Goal: Task Accomplishment & Management: Use online tool/utility

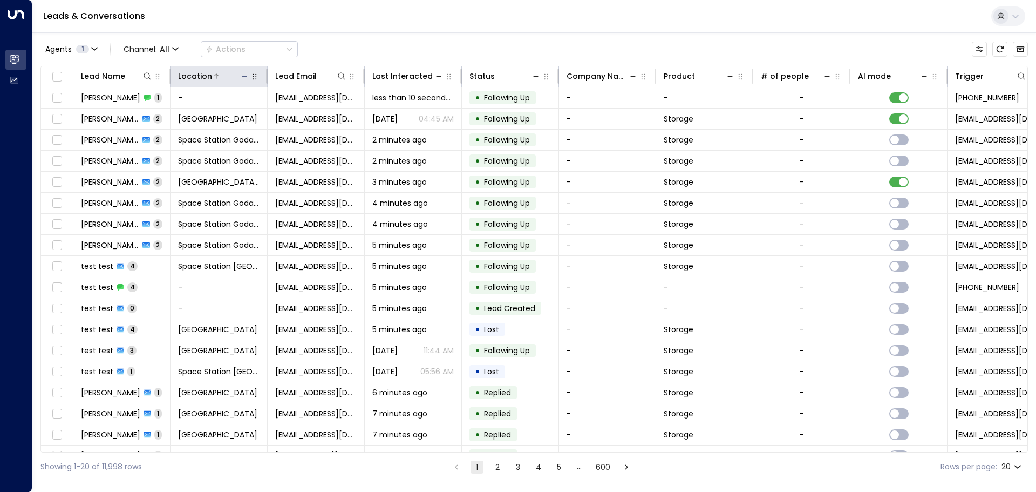
click at [247, 79] on icon at bounding box center [244, 76] width 9 height 9
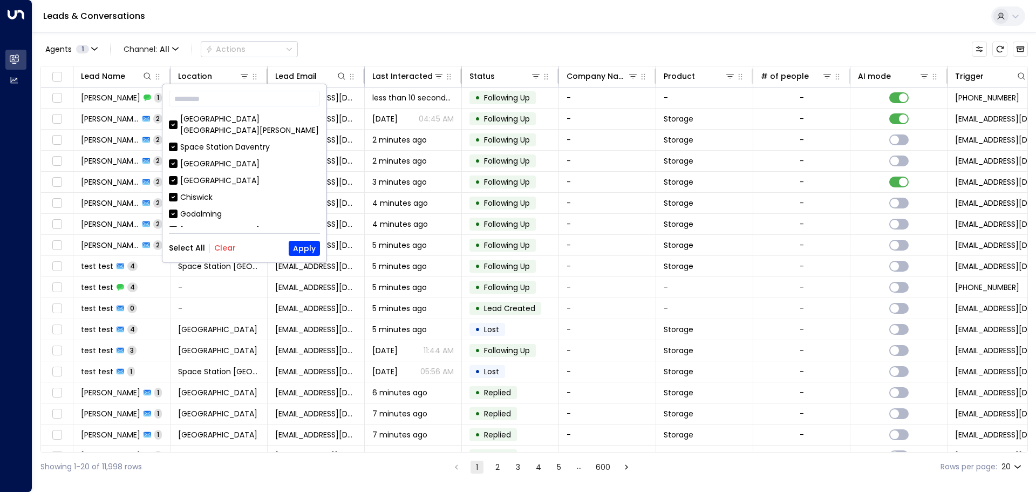
click at [229, 246] on button "Clear" at bounding box center [225, 247] width 22 height 9
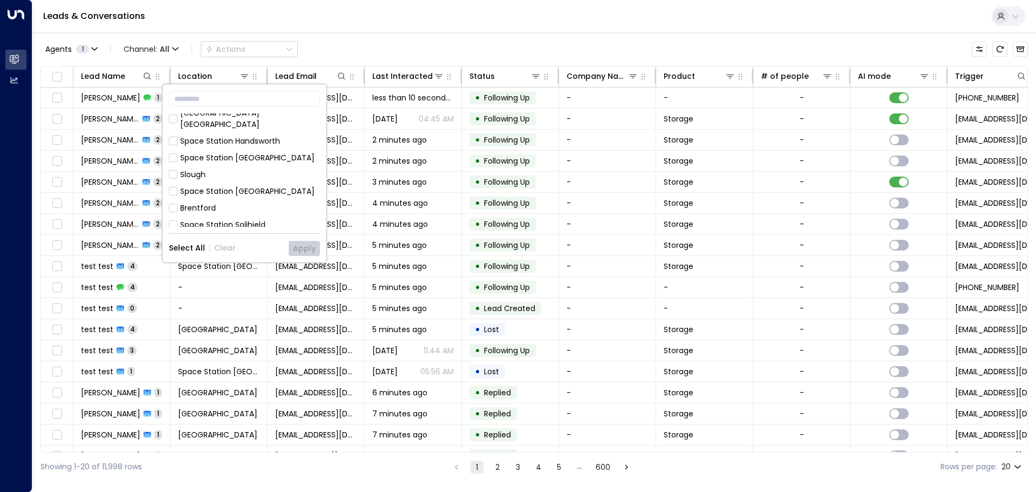
scroll to position [584, 0]
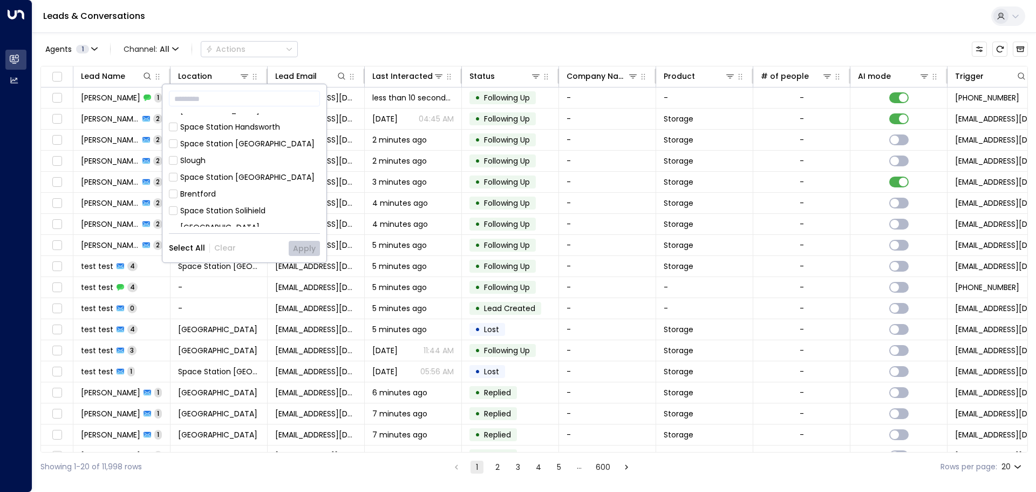
click at [251, 222] on div "[GEOGRAPHIC_DATA] [GEOGRAPHIC_DATA]" at bounding box center [250, 233] width 140 height 23
click at [298, 251] on button "Apply" at bounding box center [304, 248] width 31 height 15
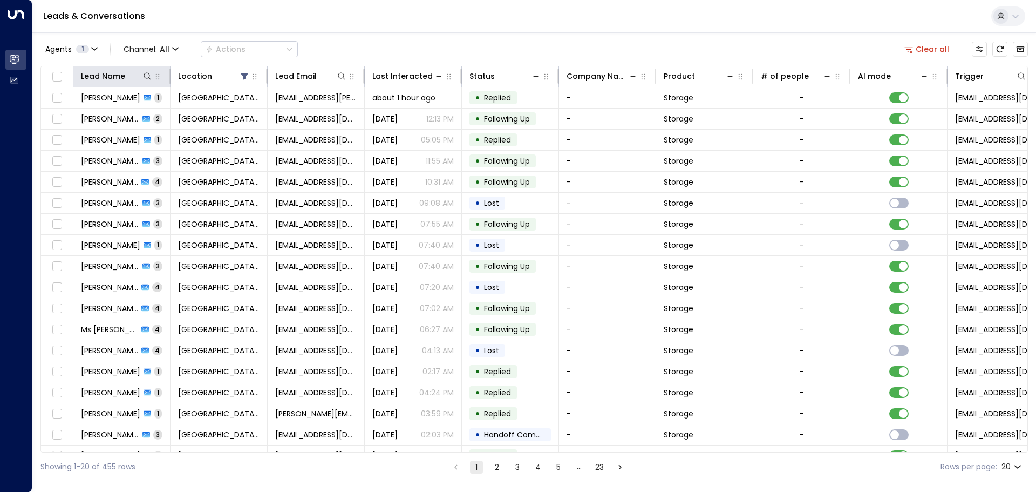
click at [148, 69] on th "Lead Name" at bounding box center [121, 76] width 97 height 21
click at [147, 72] on icon at bounding box center [147, 76] width 9 height 9
type input "**********"
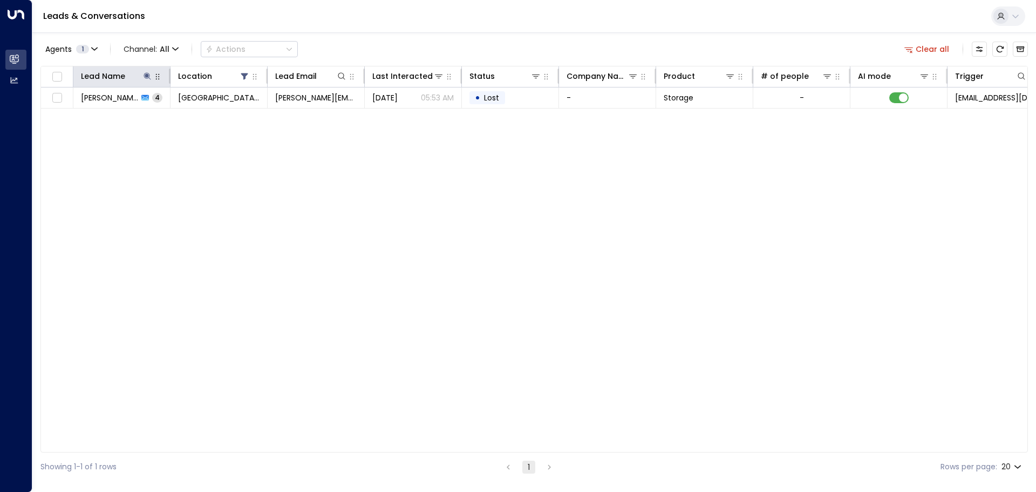
click at [427, 43] on div "Agents 1 Channel: All Actions Clear all" at bounding box center [533, 49] width 987 height 23
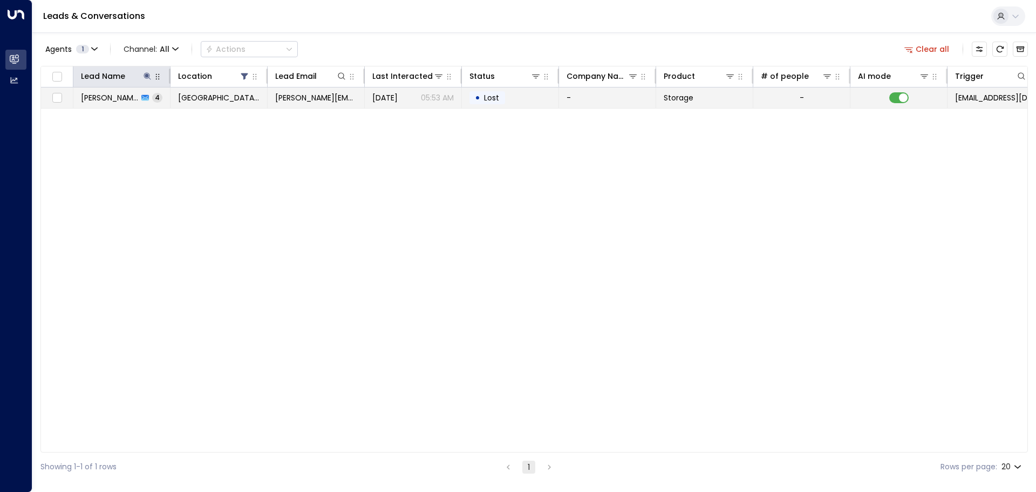
click at [338, 105] on td "[PERSON_NAME][EMAIL_ADDRESS][DOMAIN_NAME]" at bounding box center [316, 97] width 97 height 21
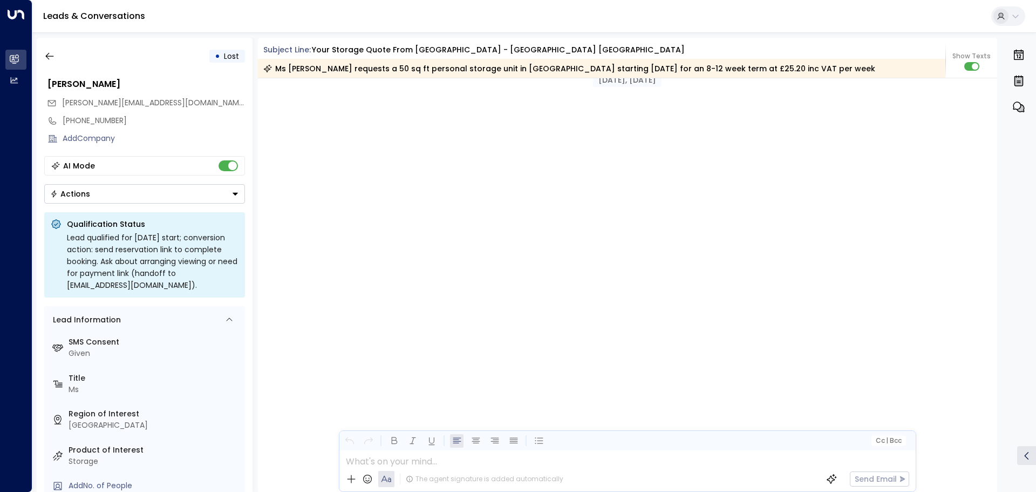
scroll to position [1768, 0]
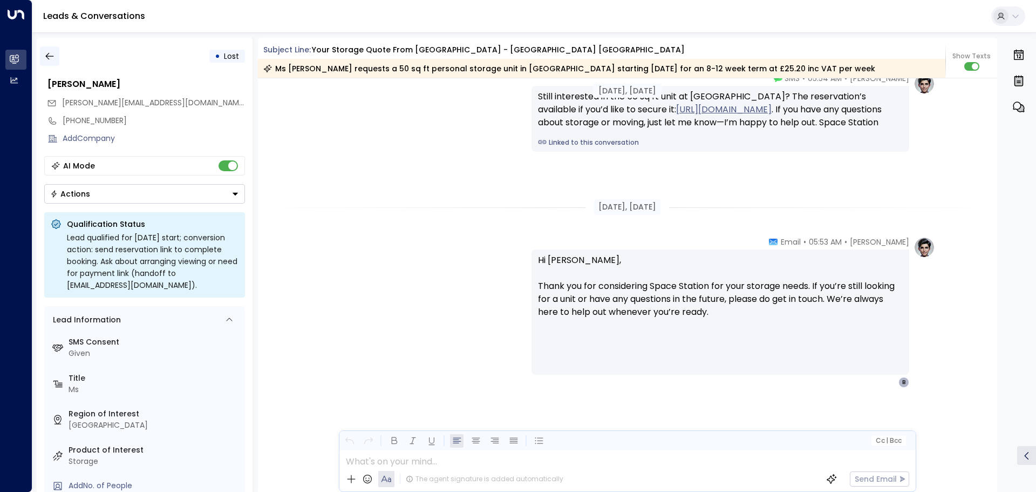
click at [50, 59] on icon "button" at bounding box center [49, 56] width 11 height 11
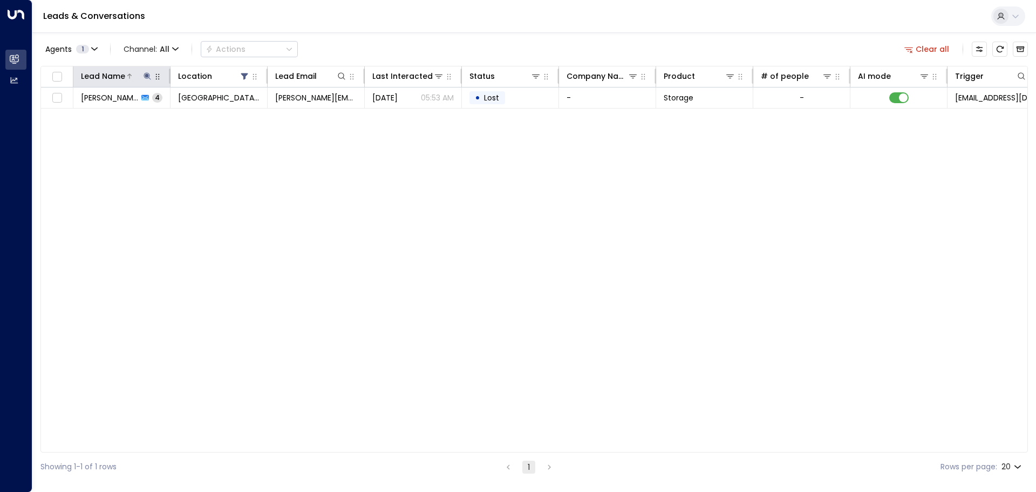
click at [145, 76] on icon at bounding box center [147, 76] width 9 height 9
drag, startPoint x: 186, startPoint y: 114, endPoint x: 0, endPoint y: 64, distance: 192.9
click at [0, 64] on body "**********" at bounding box center [518, 240] width 1036 height 481
type input "***"
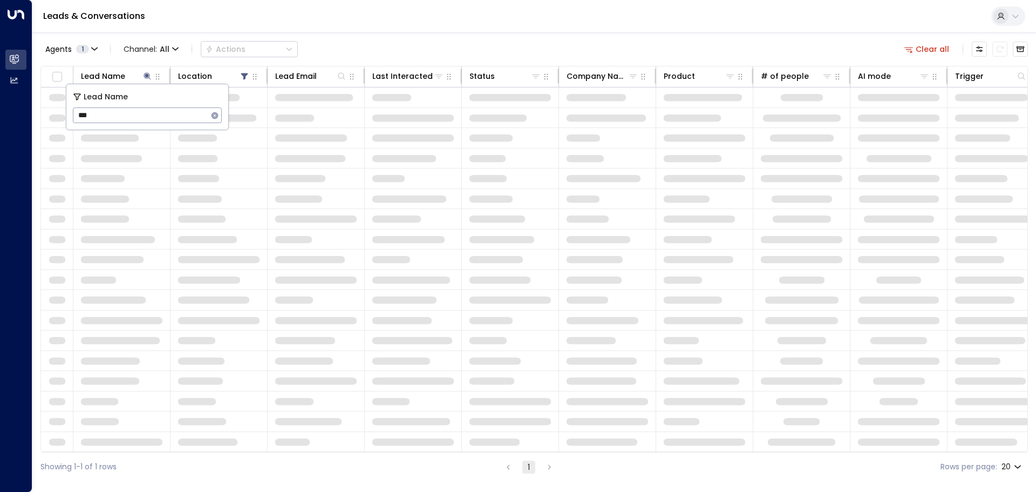
click at [384, 236] on div "Lead Name Location Lead Email Last Interacted Status Company Name Product # of …" at bounding box center [533, 259] width 987 height 386
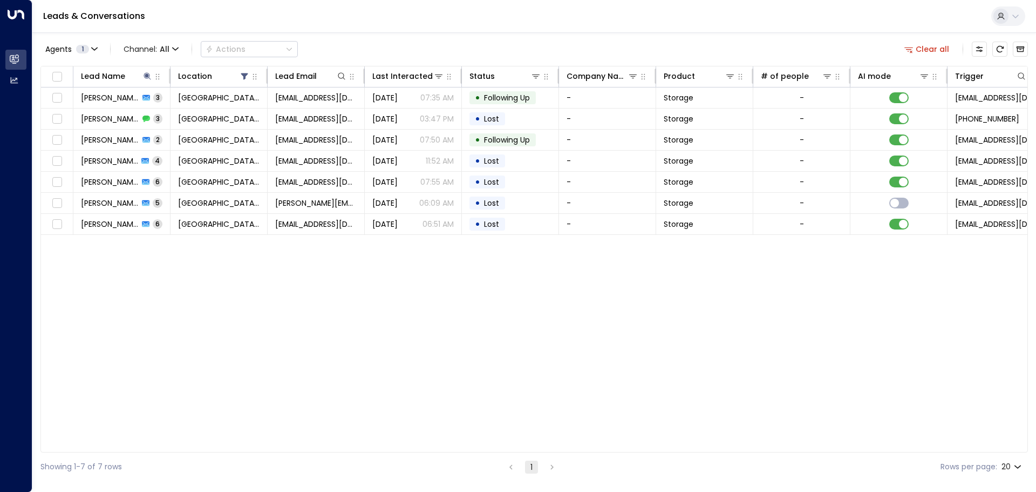
click at [495, 52] on div "Agents 1 Channel: All Actions Clear all" at bounding box center [533, 49] width 987 height 23
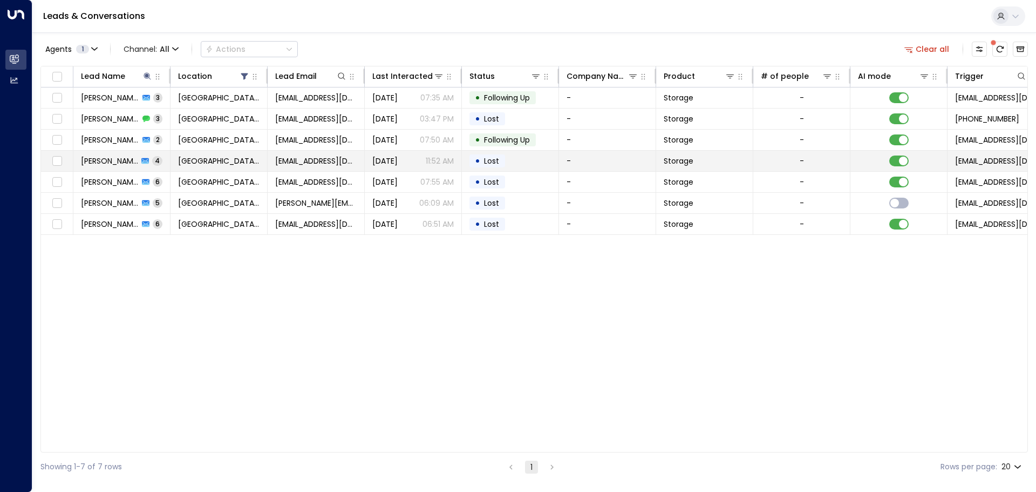
click at [152, 162] on span "4" at bounding box center [157, 160] width 10 height 9
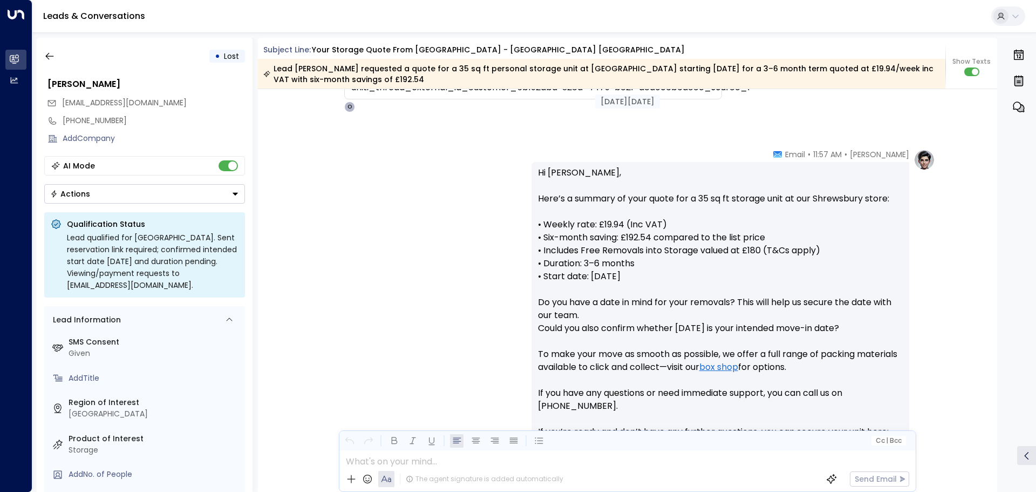
scroll to position [270, 0]
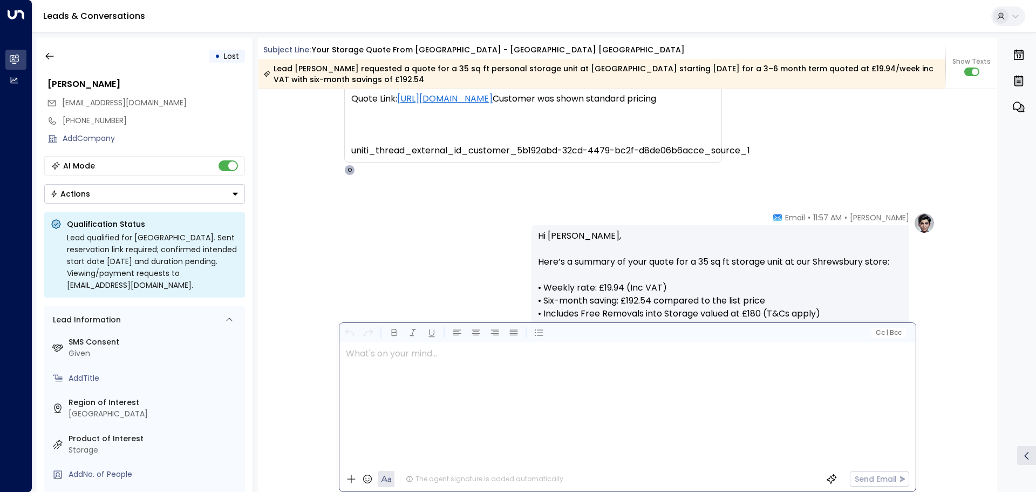
drag, startPoint x: 428, startPoint y: 456, endPoint x: 396, endPoint y: 439, distance: 36.5
click at [422, 359] on p at bounding box center [630, 352] width 569 height 13
